Goal: Information Seeking & Learning: Compare options

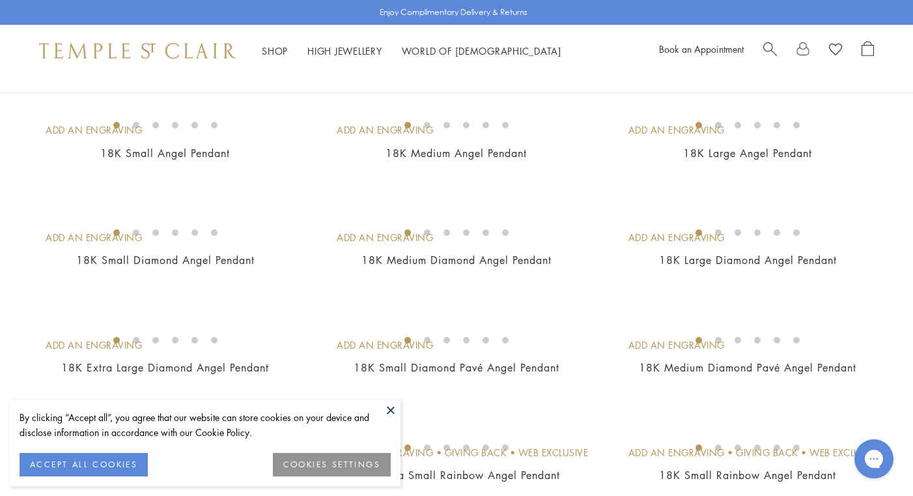
click at [391, 410] on button at bounding box center [391, 410] width 20 height 20
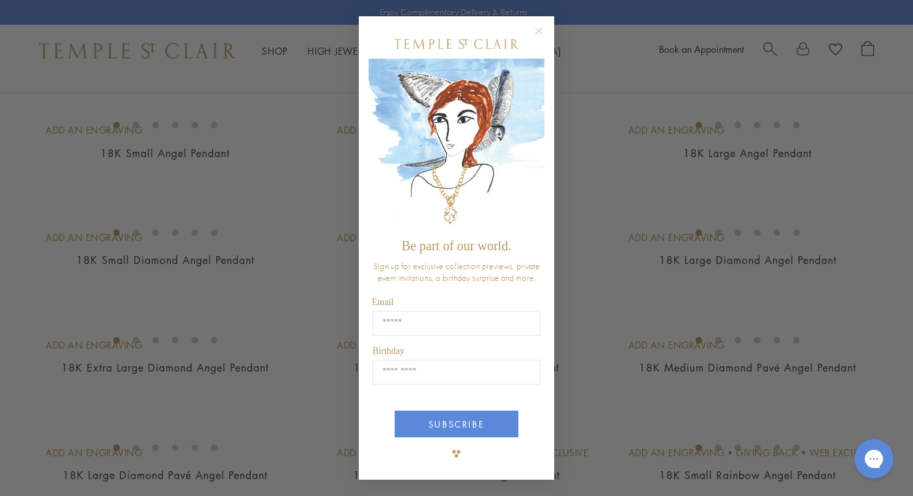
click at [539, 31] on icon "Close dialog" at bounding box center [539, 30] width 7 height 7
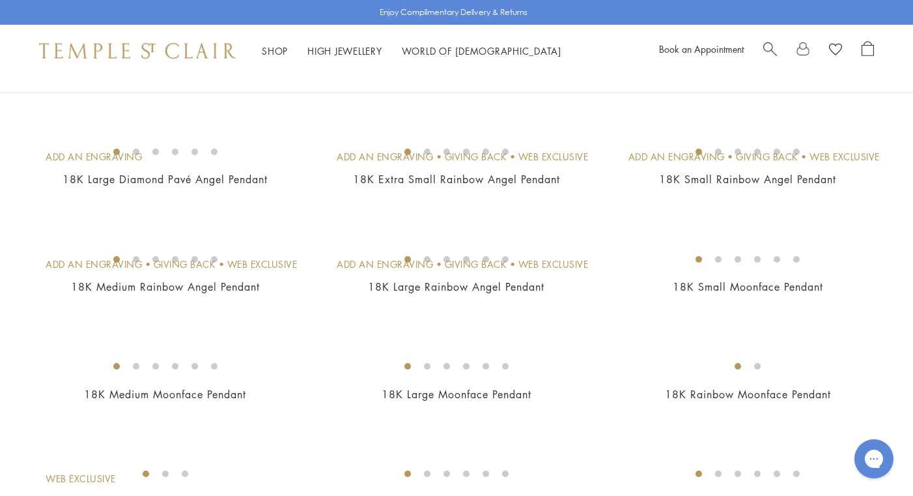
scroll to position [424, 0]
click at [0, 0] on img at bounding box center [0, 0] width 0 height 0
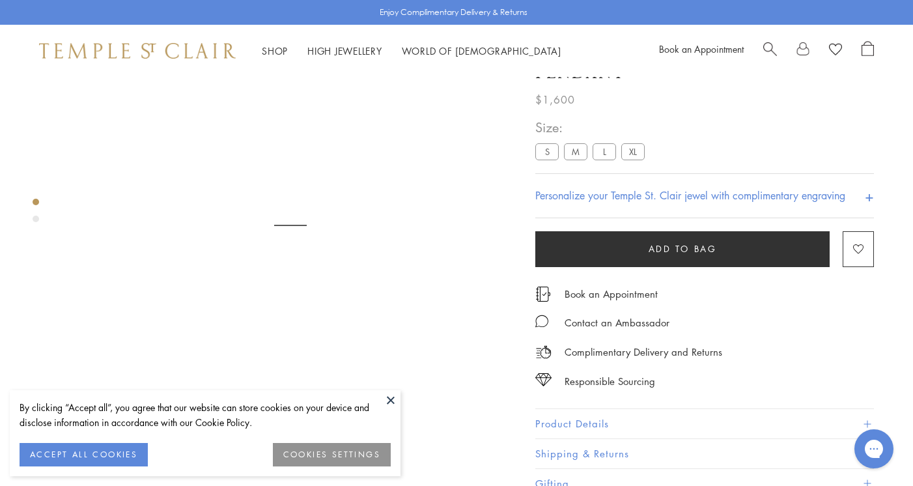
click at [391, 401] on button at bounding box center [391, 400] width 20 height 20
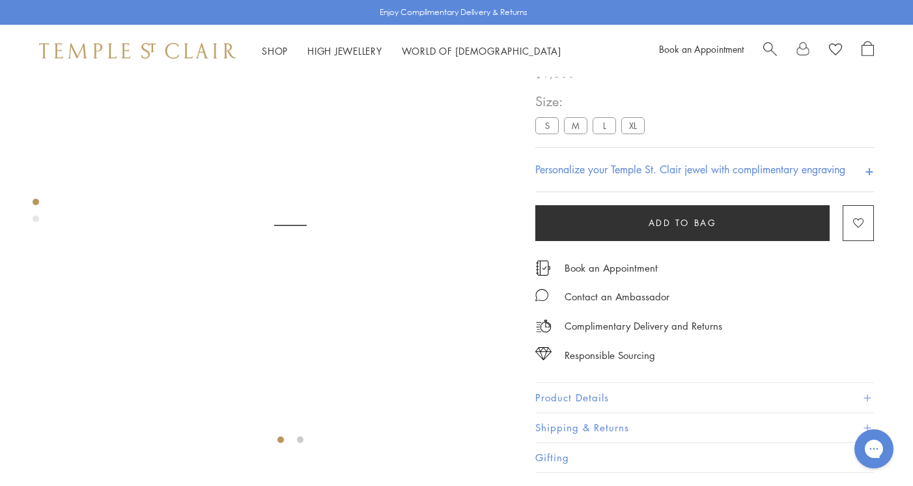
click at [867, 334] on div "Complimentary Delivery and Returns" at bounding box center [705, 319] width 339 height 29
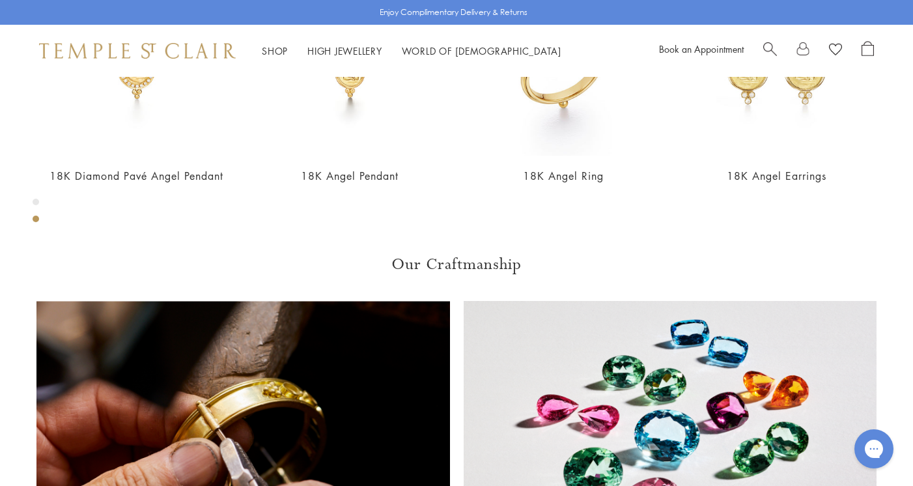
scroll to position [660, 0]
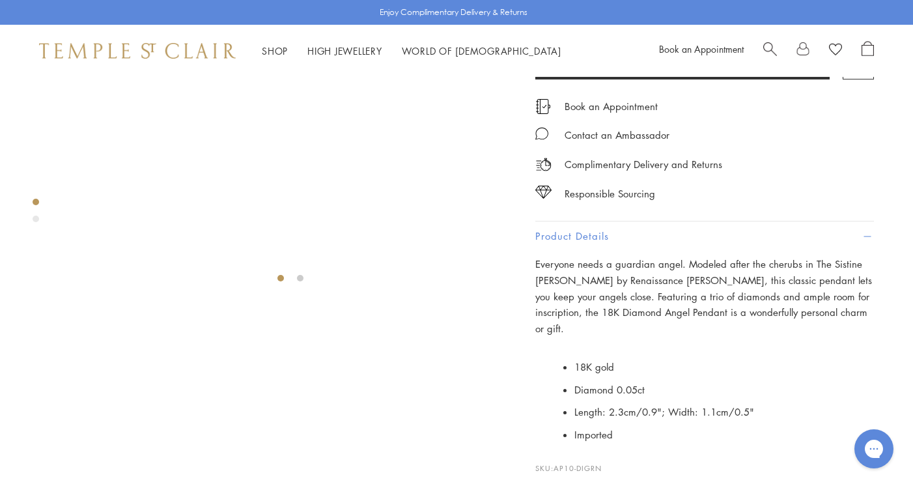
scroll to position [236, 0]
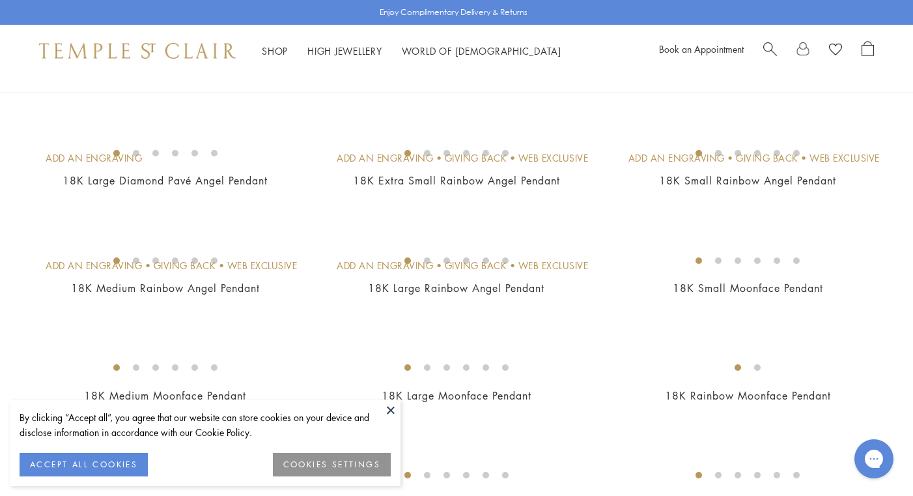
click at [125, 465] on button "ACCEPT ALL COOKIES" at bounding box center [84, 464] width 128 height 23
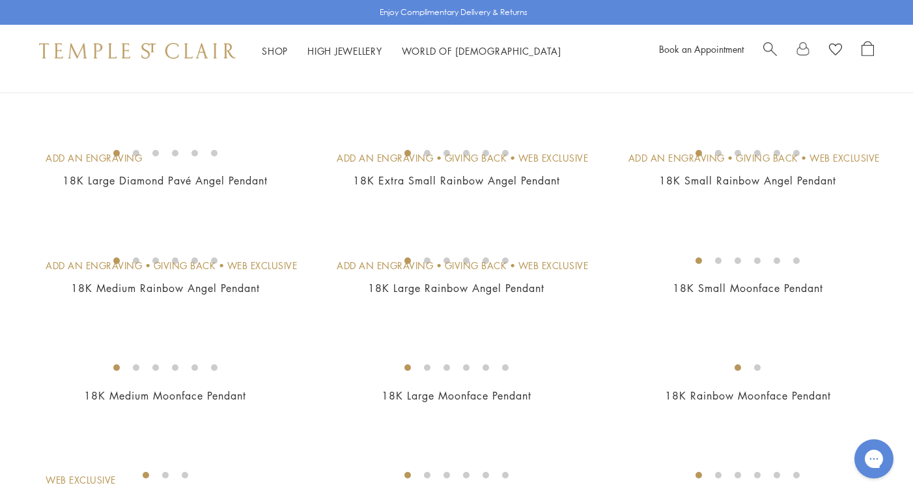
click at [0, 0] on img at bounding box center [0, 0] width 0 height 0
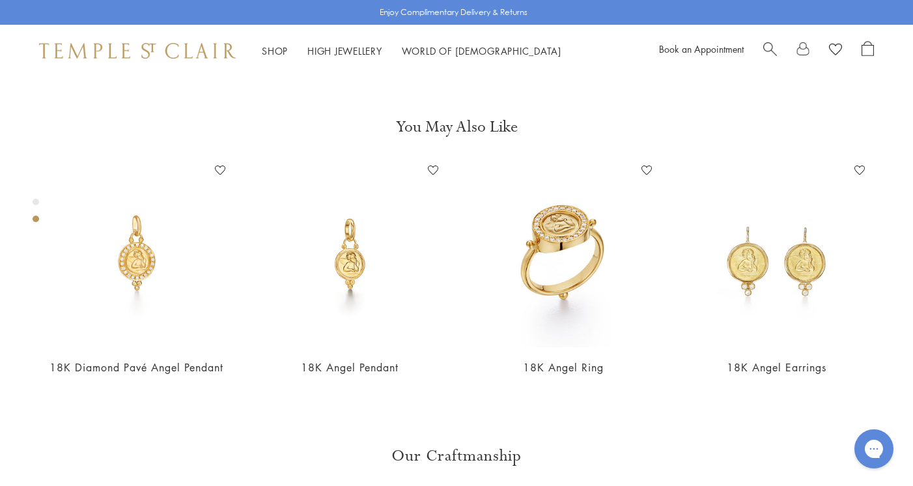
scroll to position [481, 0]
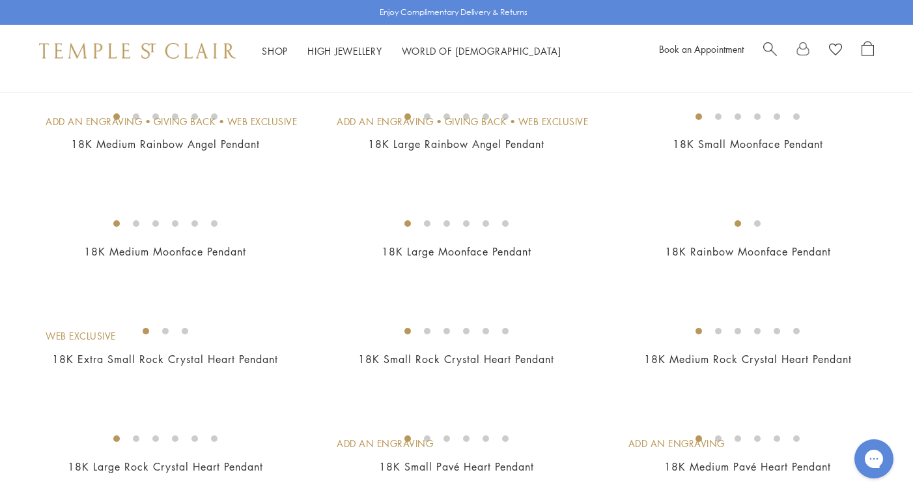
scroll to position [550, 0]
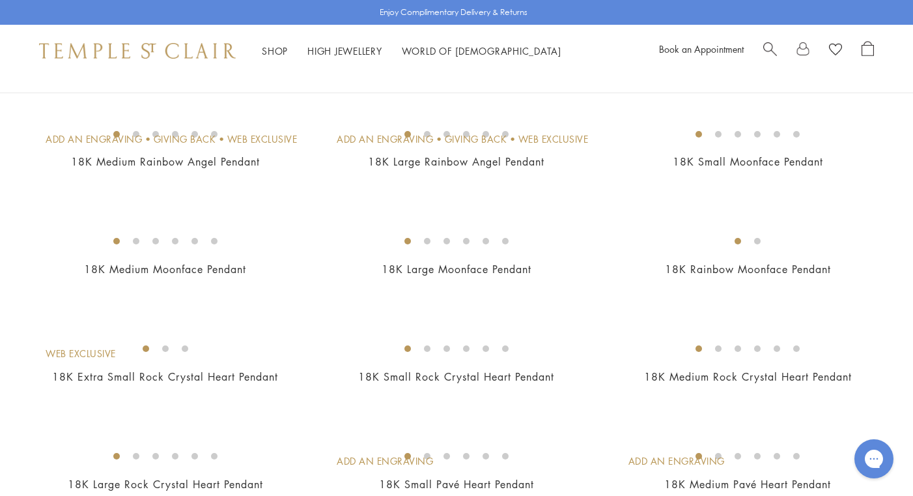
click at [0, 0] on img at bounding box center [0, 0] width 0 height 0
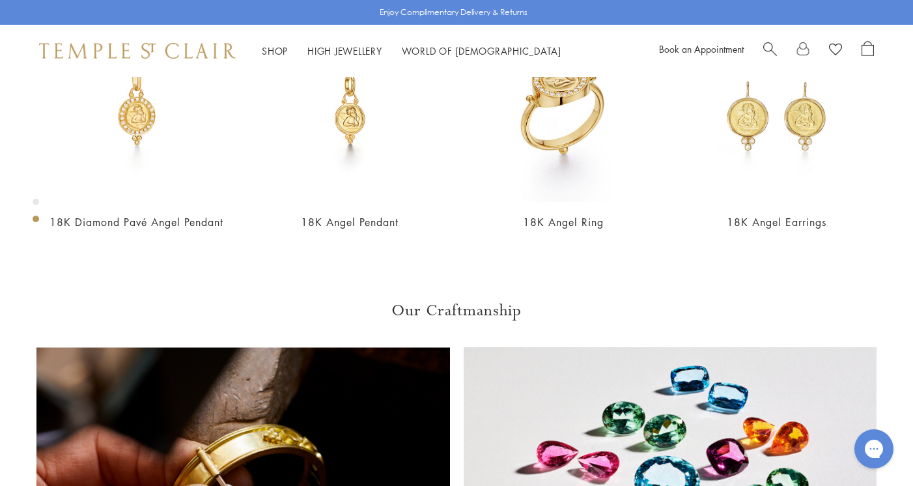
scroll to position [620, 0]
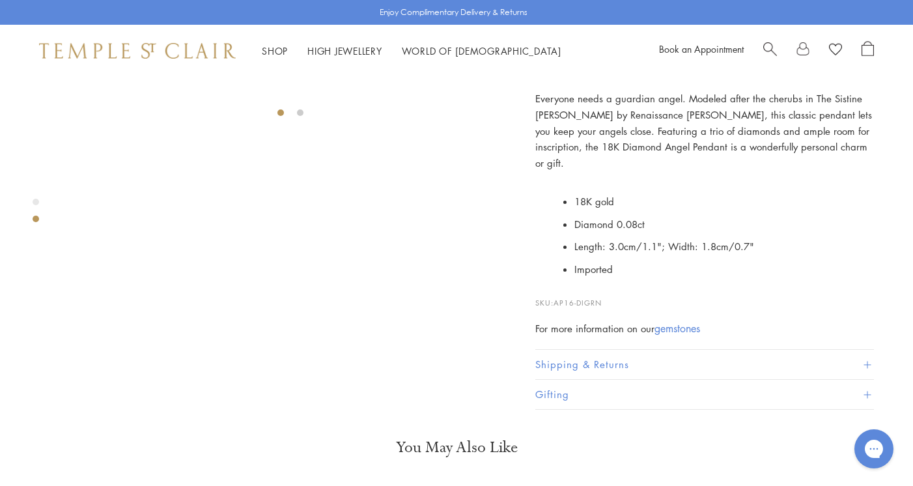
scroll to position [403, 0]
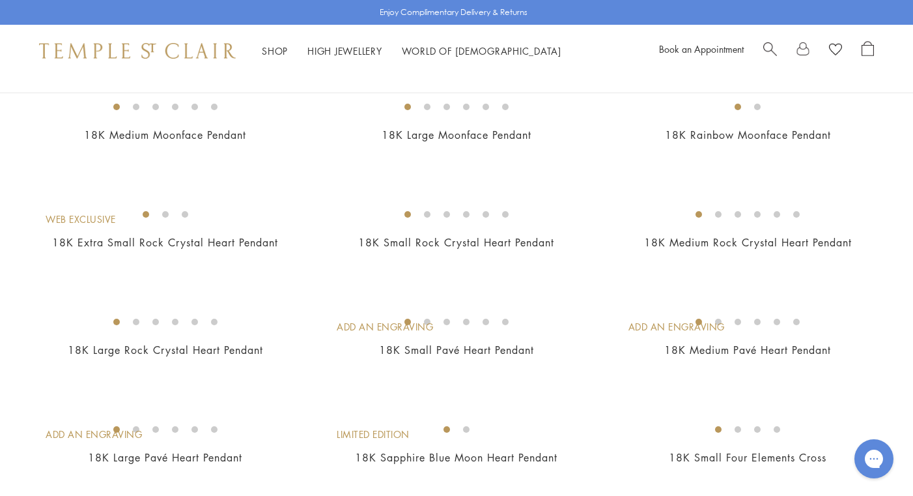
scroll to position [783, 0]
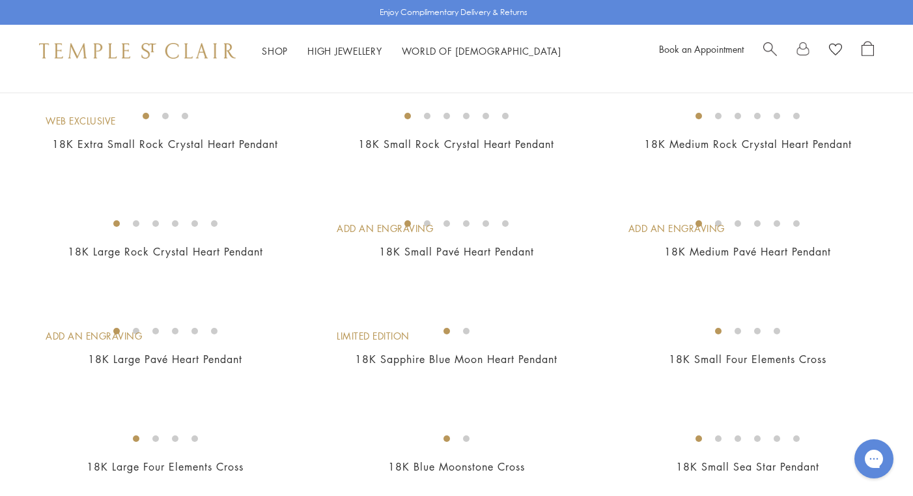
click at [0, 0] on img at bounding box center [0, 0] width 0 height 0
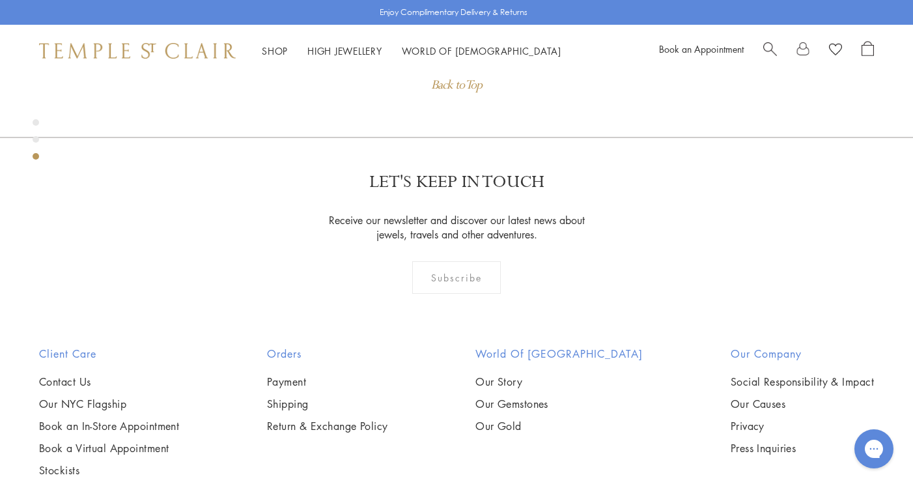
scroll to position [1246, 0]
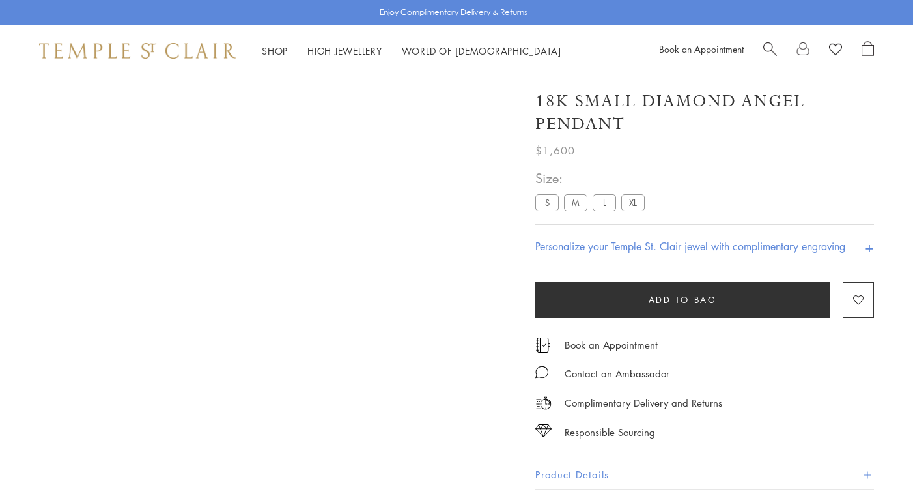
click at [577, 224] on div "Personalize your Temple St. Clair jewel with complimentary engraving +" at bounding box center [705, 246] width 339 height 45
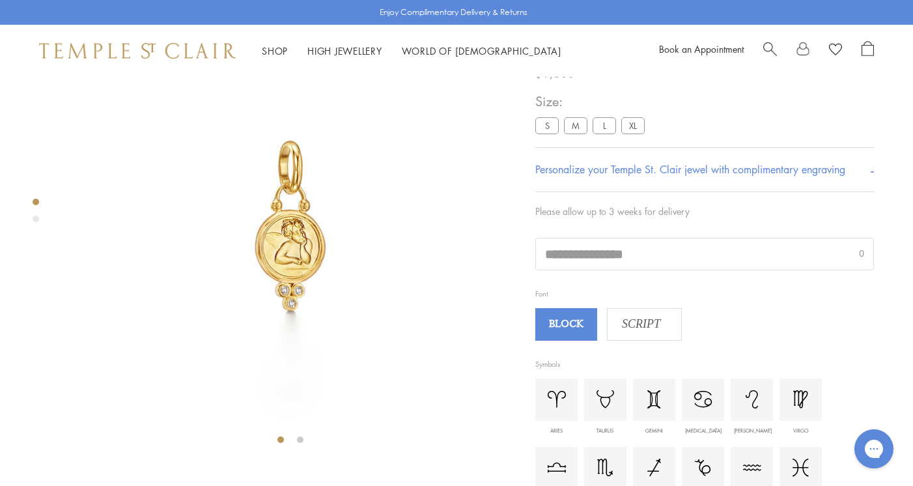
click at [576, 129] on label "M" at bounding box center [575, 125] width 23 height 16
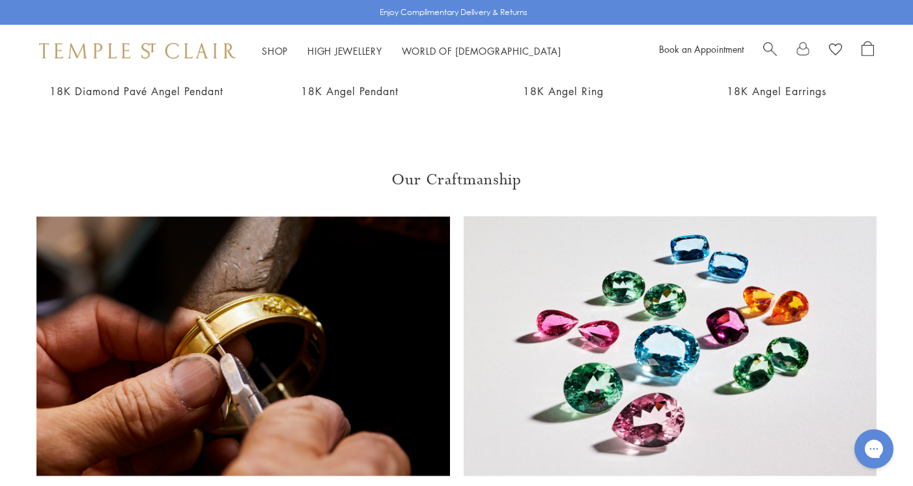
scroll to position [1119, 0]
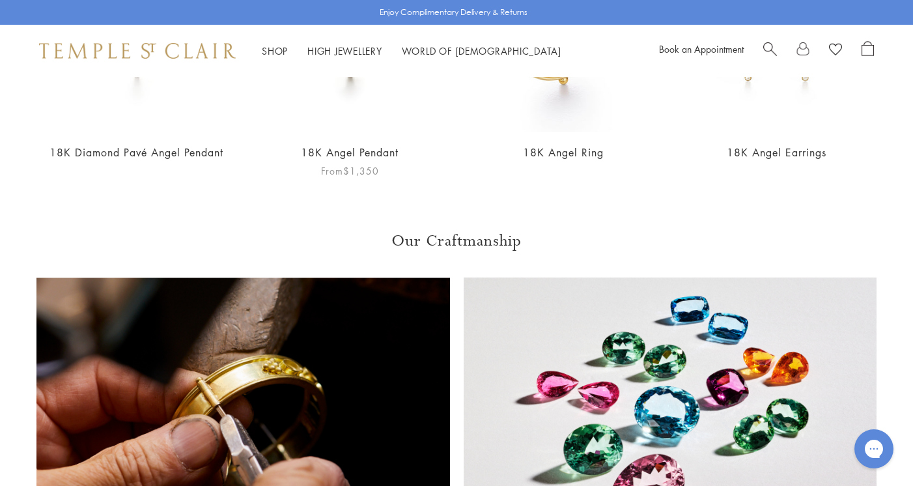
click at [338, 158] on link "18K Angel Pendant" at bounding box center [350, 152] width 98 height 14
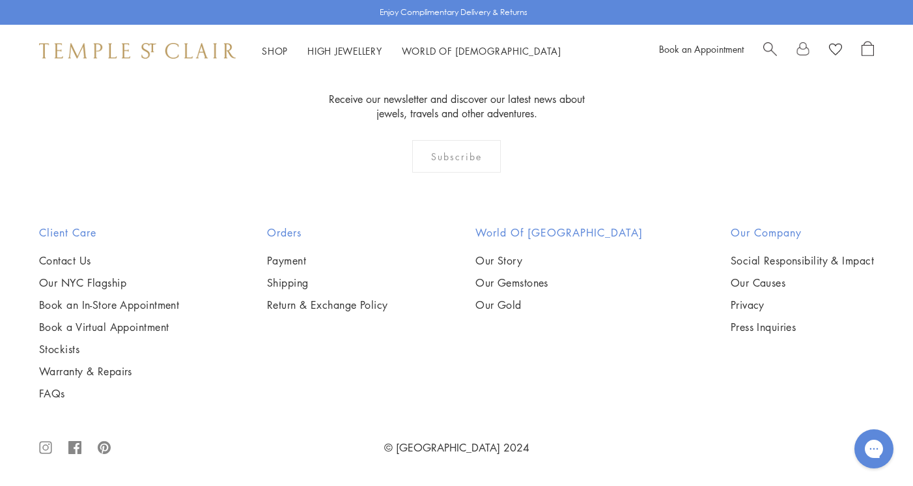
scroll to position [1379, 0]
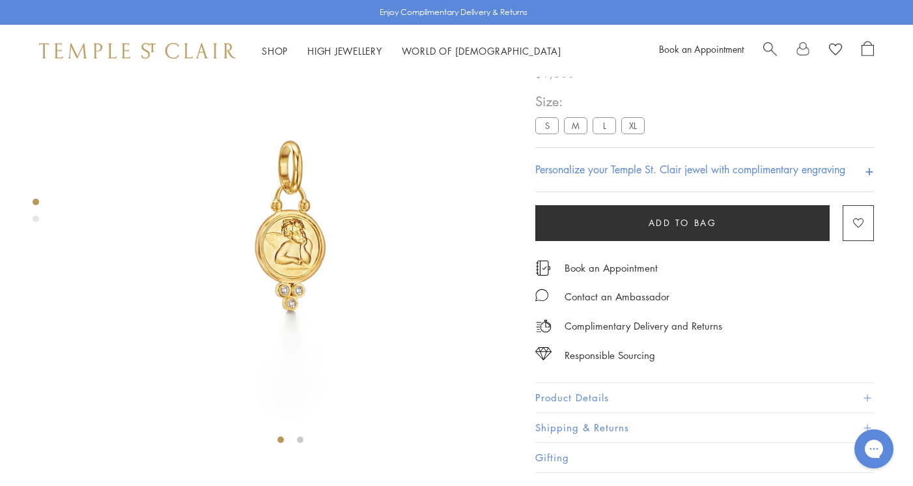
click at [579, 134] on label "M" at bounding box center [575, 125] width 23 height 16
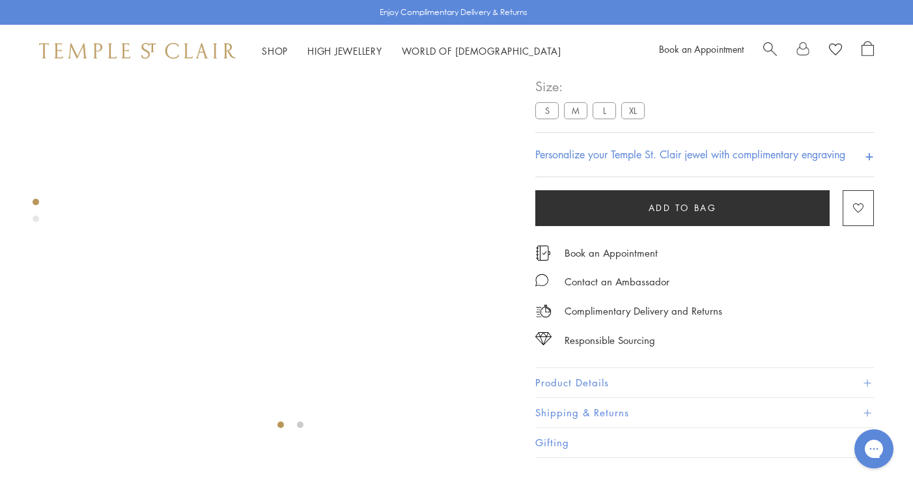
scroll to position [87, 0]
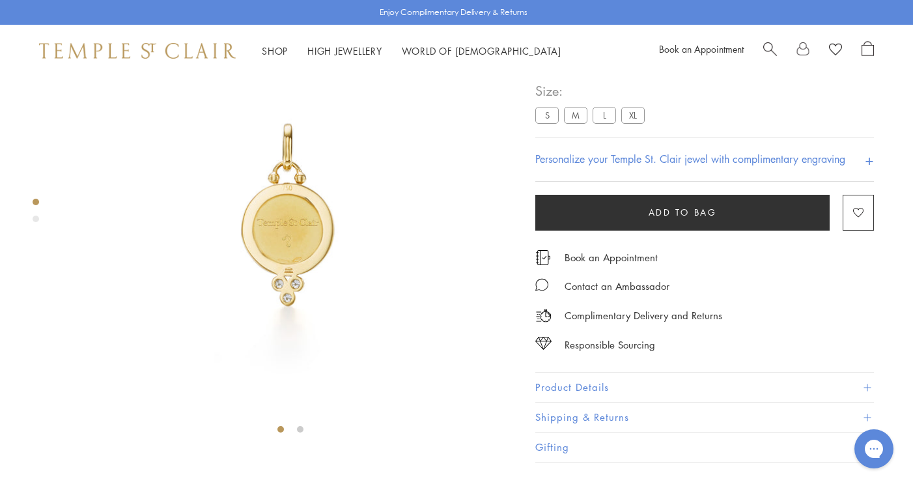
click at [574, 402] on button "Product Details" at bounding box center [705, 387] width 339 height 29
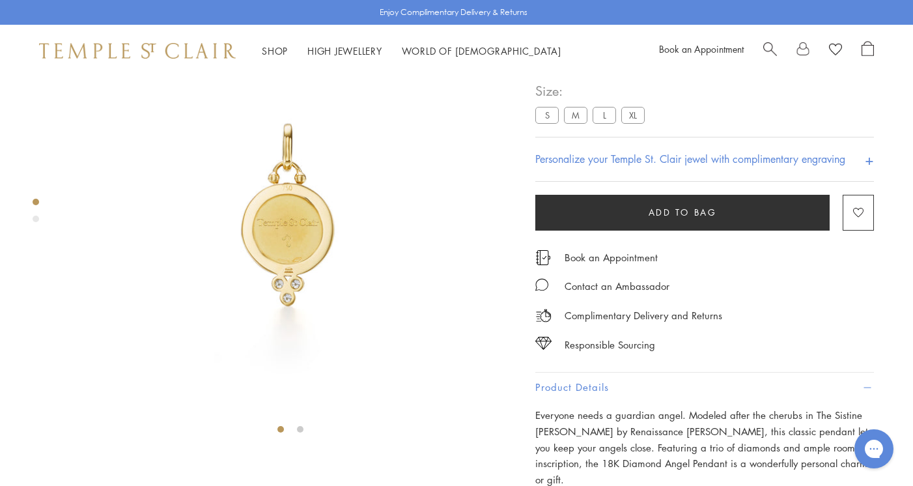
click at [573, 408] on div "18K Medium Diamond Angel Pendant $2,800 Everyone needs a guardian angel. Modele…" at bounding box center [705, 358] width 339 height 737
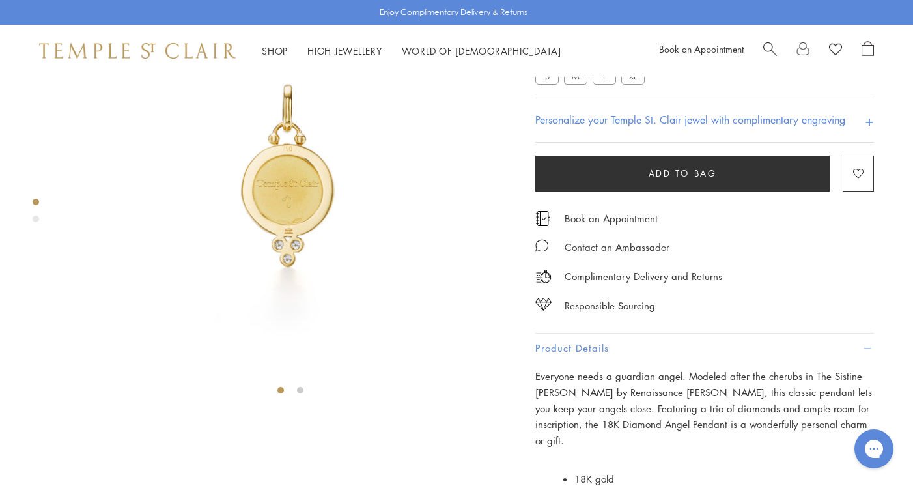
scroll to position [124, 0]
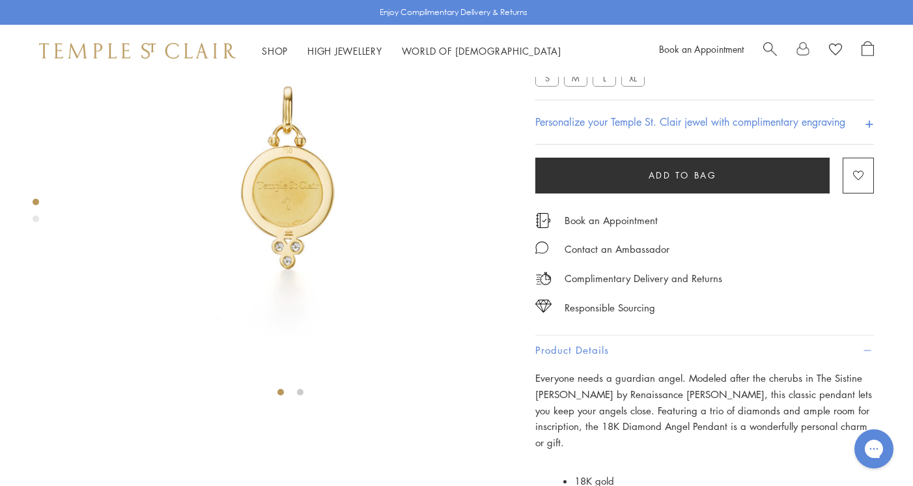
click at [611, 133] on div "**********" at bounding box center [705, 94] width 339 height 102
click at [606, 86] on label "L" at bounding box center [604, 78] width 23 height 16
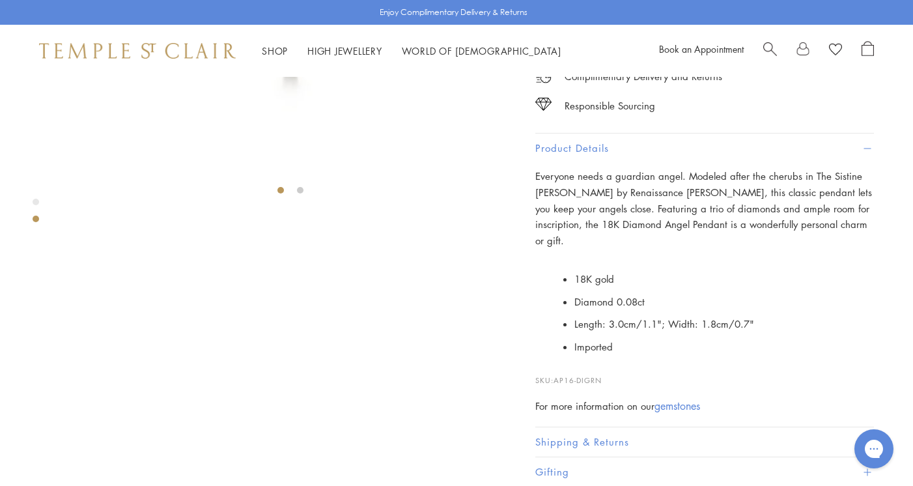
scroll to position [154, 0]
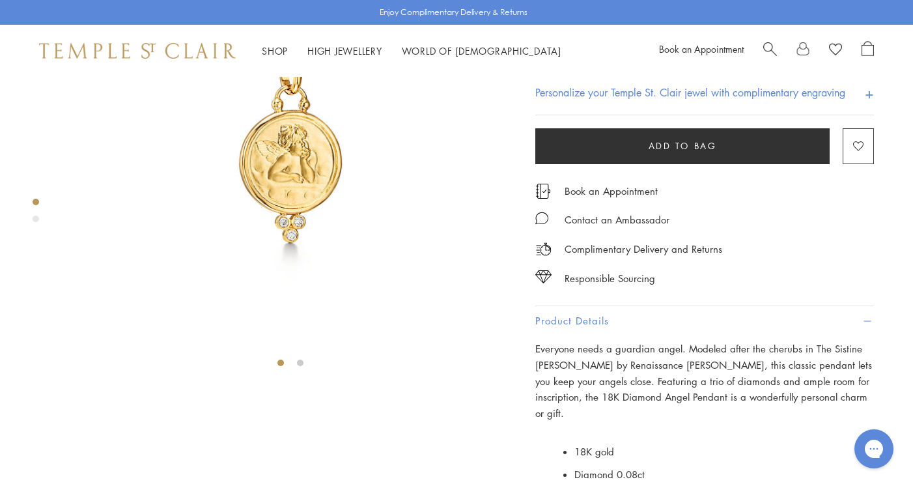
click at [869, 287] on div "Responsible Sourcing" at bounding box center [705, 271] width 339 height 29
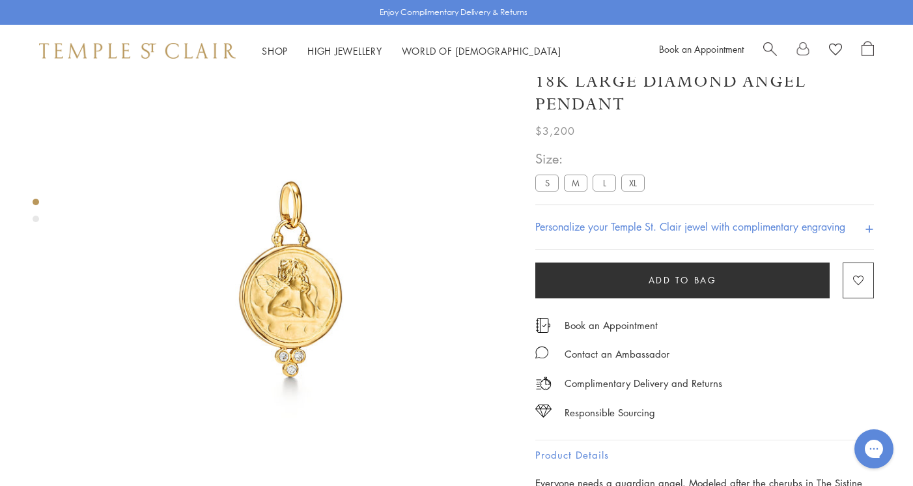
scroll to position [19, 0]
click at [576, 192] on label "M" at bounding box center [575, 183] width 23 height 16
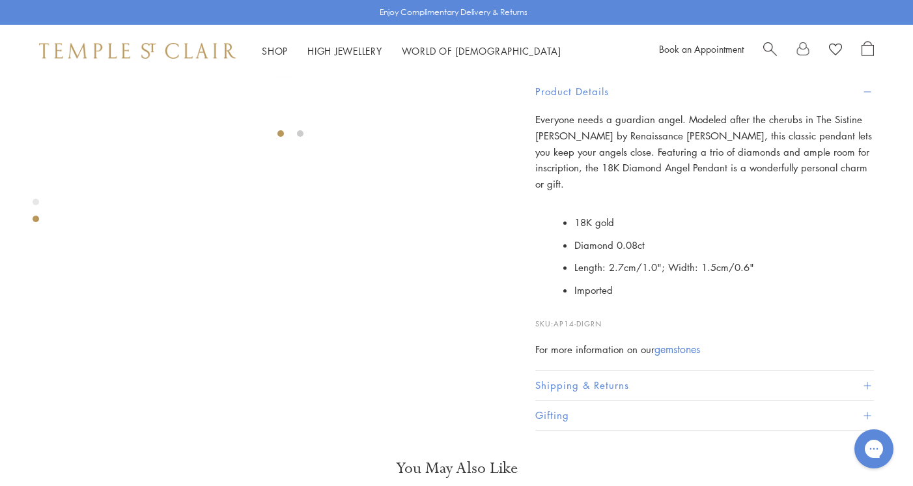
scroll to position [382, 0]
